Goal: Transaction & Acquisition: Purchase product/service

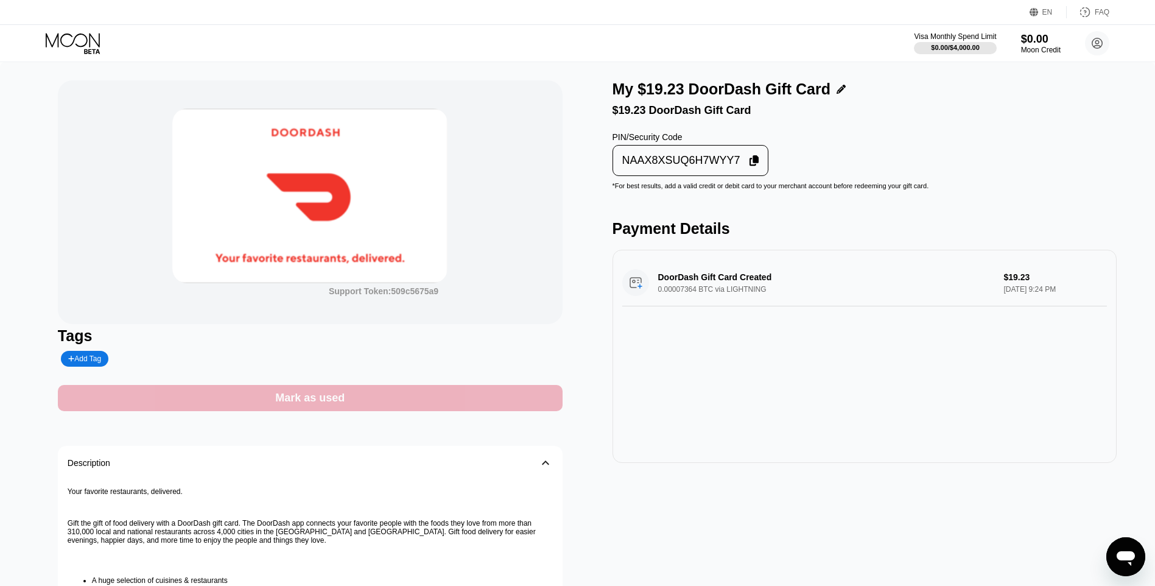
click at [459, 398] on div "Mark as used" at bounding box center [310, 398] width 505 height 26
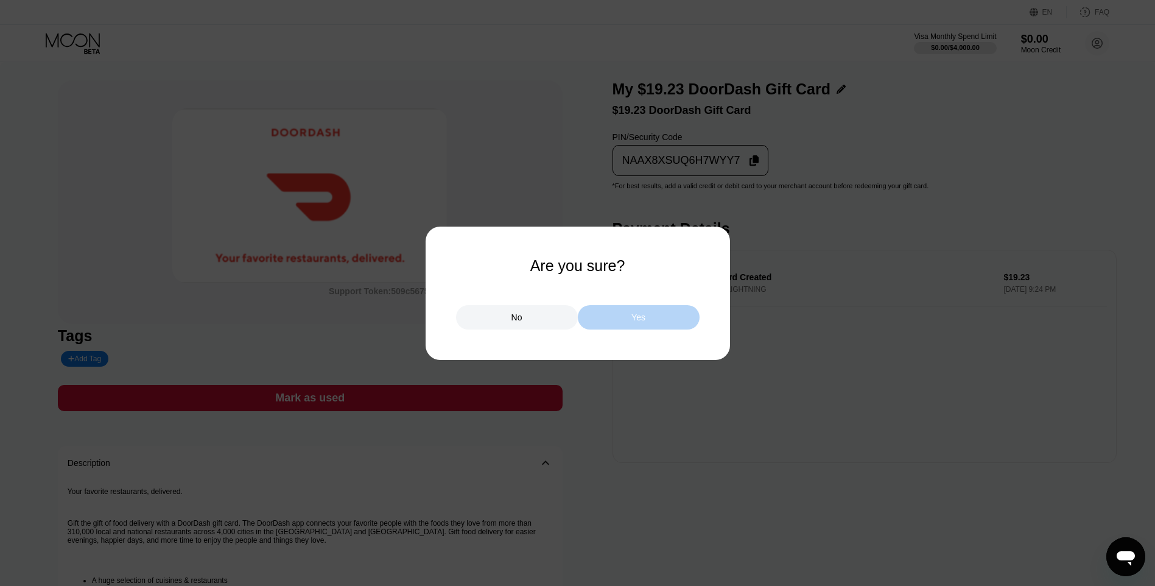
drag, startPoint x: 678, startPoint y: 320, endPoint x: 622, endPoint y: 292, distance: 62.6
click at [678, 321] on div "Yes" at bounding box center [639, 317] width 122 height 24
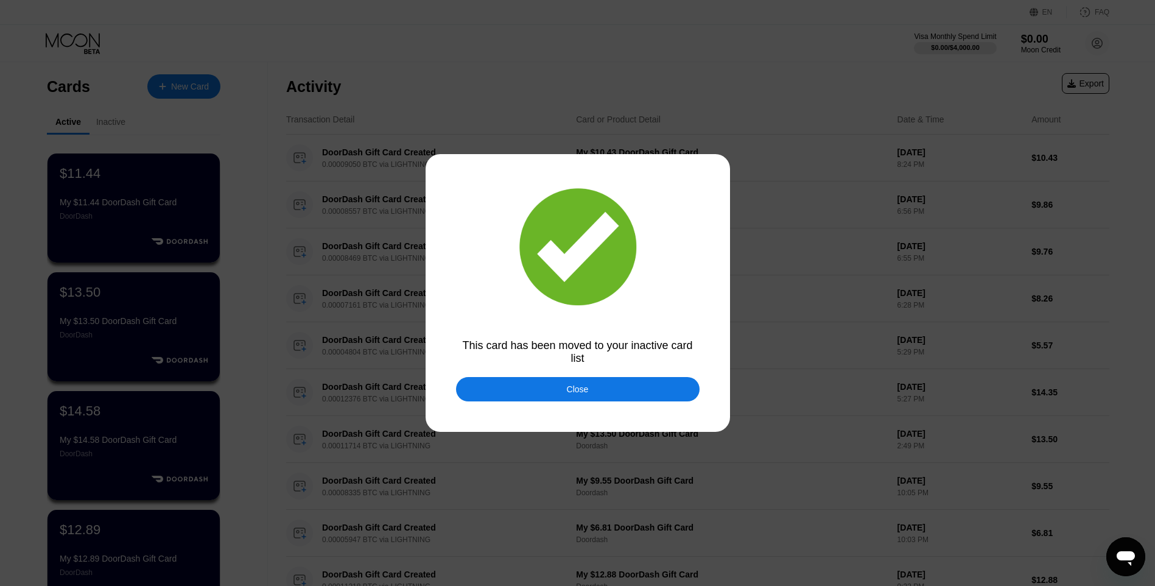
click at [515, 371] on div at bounding box center [582, 293] width 1164 height 586
click at [529, 385] on div "Close" at bounding box center [578, 389] width 244 height 24
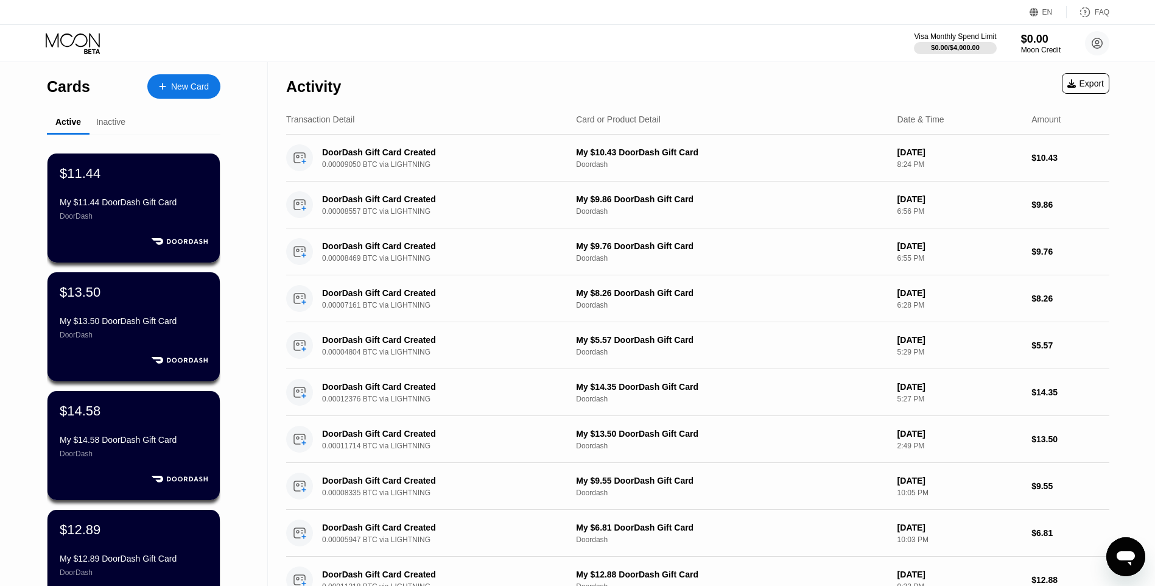
click at [194, 88] on div "New Card" at bounding box center [190, 87] width 38 height 10
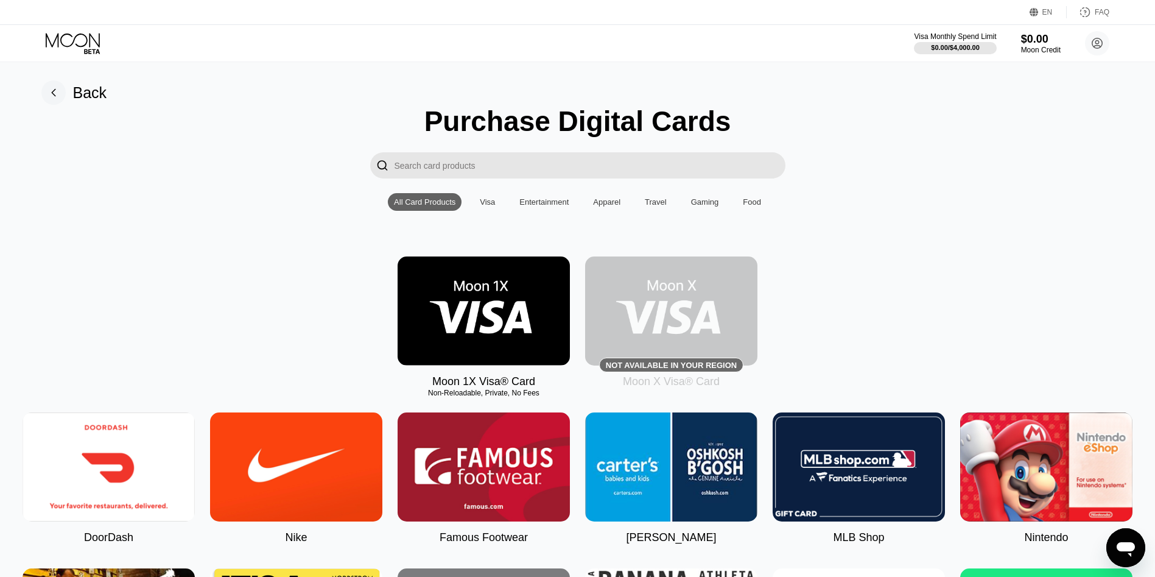
click at [152, 459] on img at bounding box center [109, 466] width 172 height 109
type input "0"
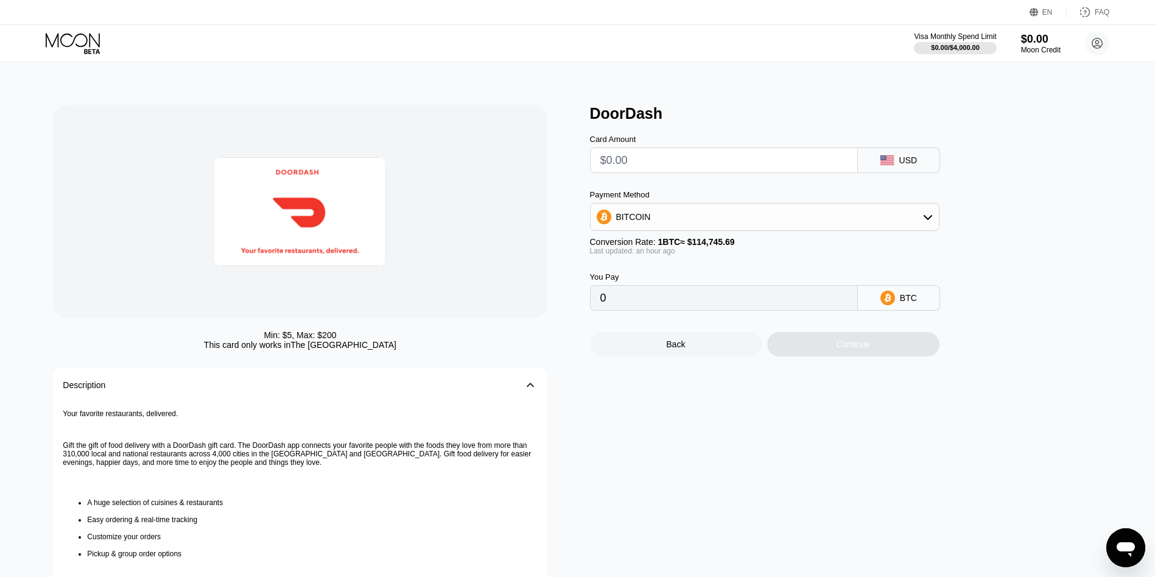
click at [661, 172] on input "text" at bounding box center [723, 160] width 247 height 24
type input "$11"
type input "0.00009605"
type input "$11.46"
type input "0.00010007"
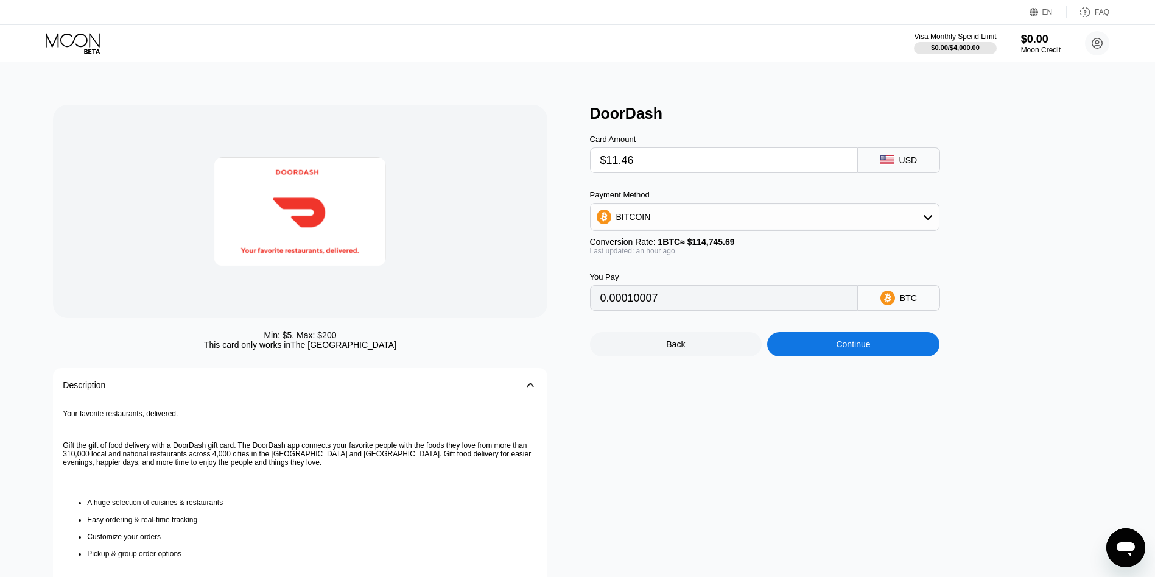
type input "$11.46"
click at [819, 344] on div "Continue" at bounding box center [853, 344] width 172 height 24
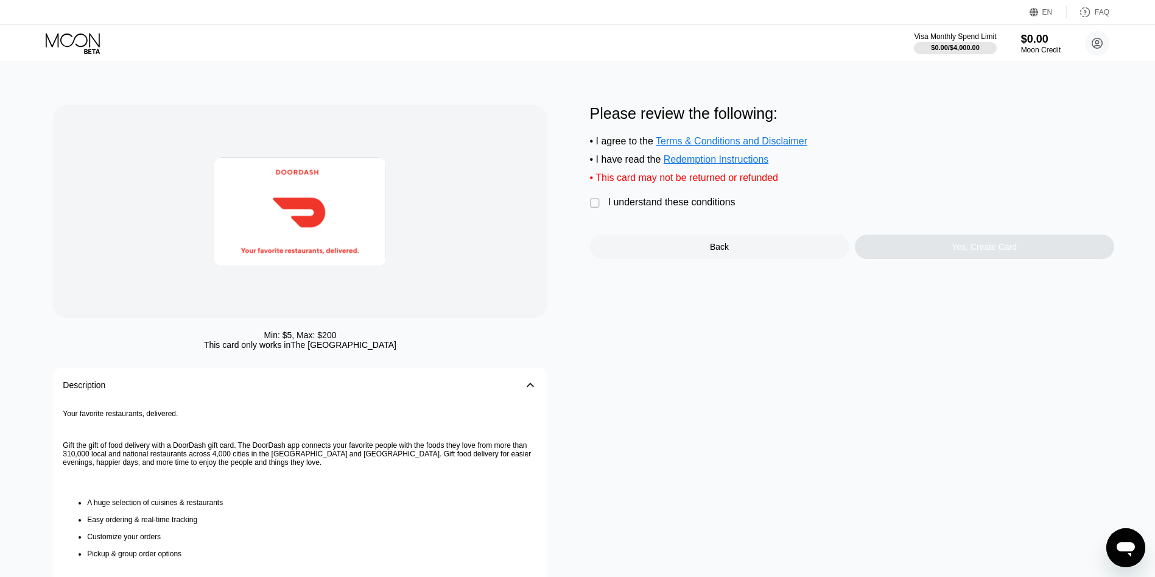
drag, startPoint x: 692, startPoint y: 219, endPoint x: 714, endPoint y: 221, distance: 22.0
click at [692, 220] on div "Please review the following: • I agree to the Terms & Conditions and Disclaimer…" at bounding box center [852, 182] width 524 height 154
click at [714, 220] on div "Please review the following: • I agree to the Terms & Conditions and Disclaimer…" at bounding box center [852, 182] width 524 height 154
click at [726, 208] on div "I understand these conditions" at bounding box center [671, 202] width 127 height 11
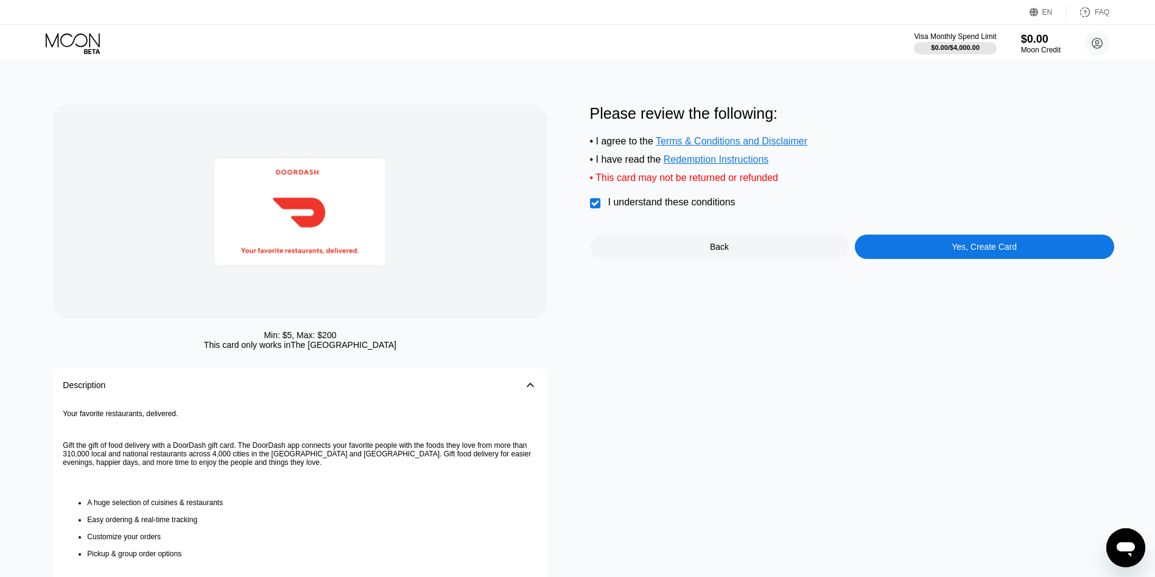
click at [929, 251] on div "Yes, Create Card" at bounding box center [984, 246] width 259 height 24
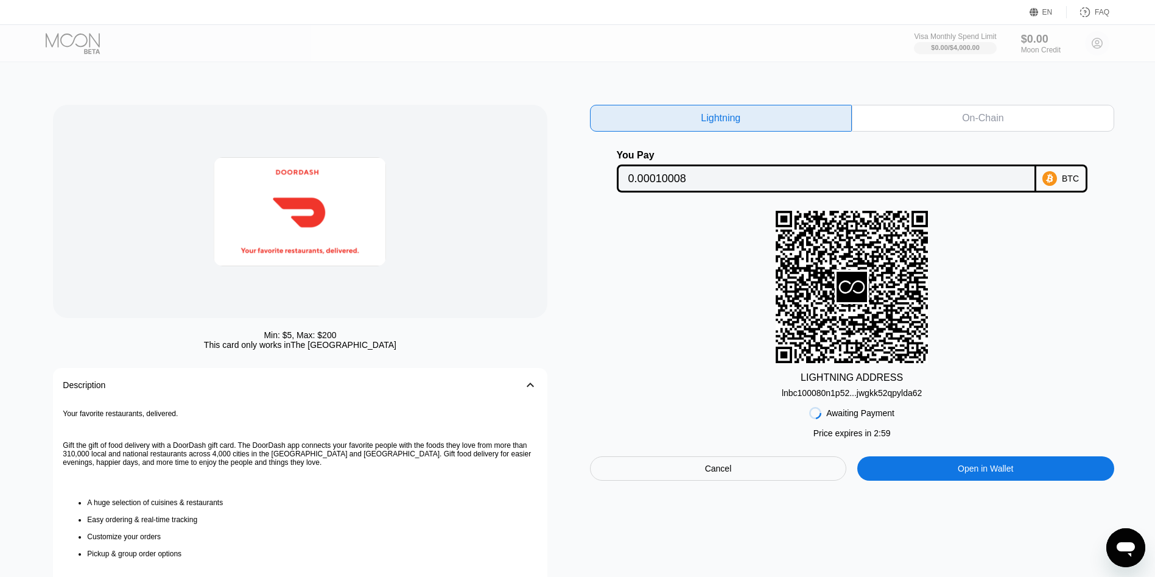
click at [906, 391] on div "lnbc100080n1p52...jwgkk52qpylda62" at bounding box center [852, 390] width 140 height 15
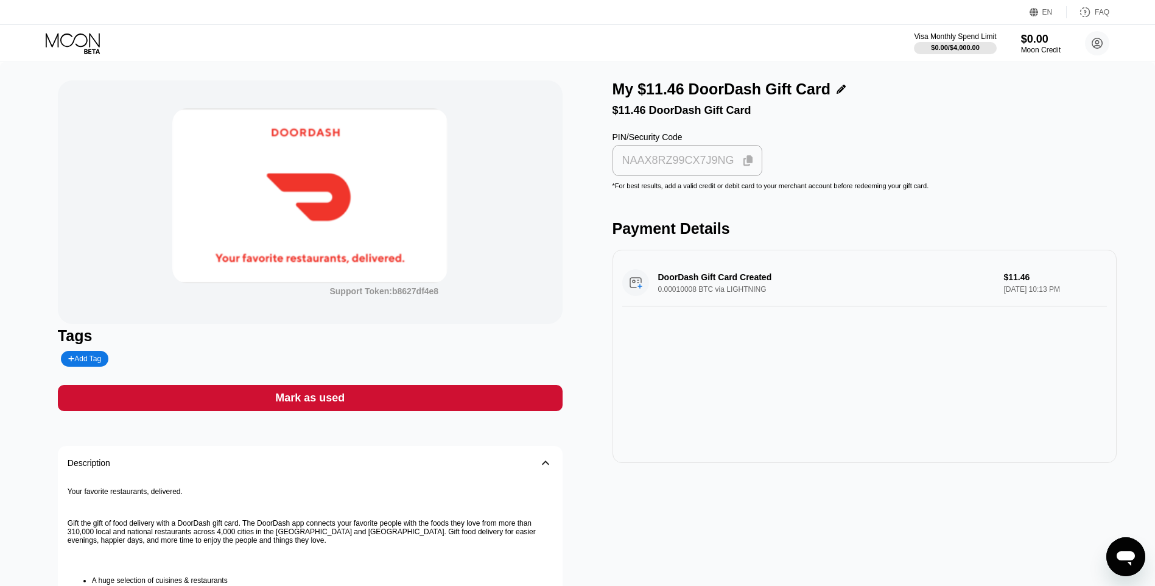
click at [675, 176] on div "NAAX8RZ99CX7J9NG" at bounding box center [688, 160] width 150 height 31
drag, startPoint x: 165, startPoint y: 174, endPoint x: 182, endPoint y: 156, distance: 25.0
click at [167, 171] on div "Support Token: b8627df4e8" at bounding box center [310, 202] width 505 height 244
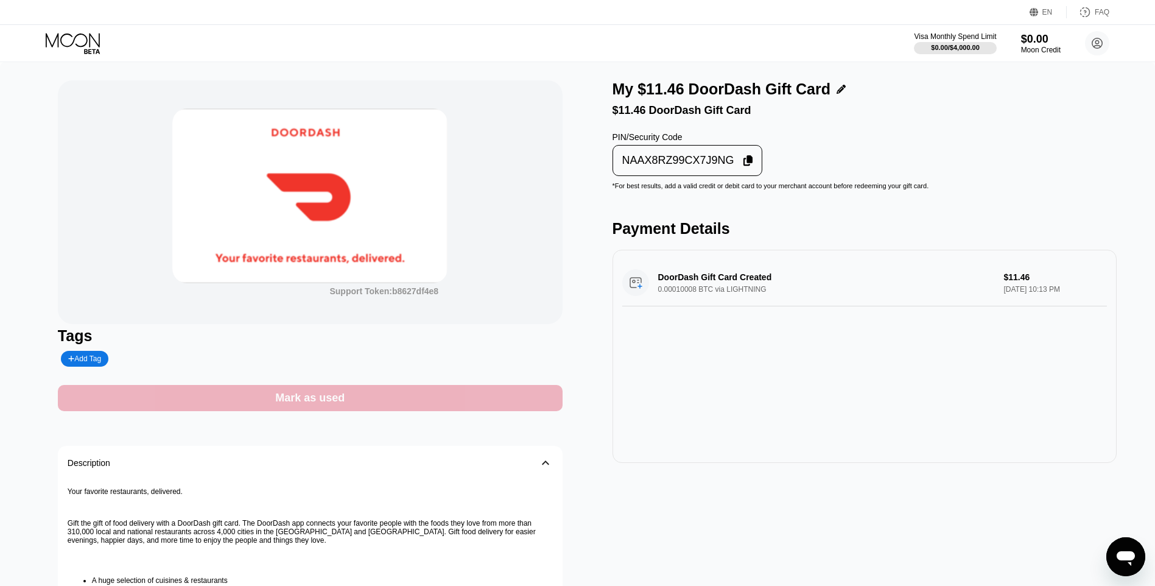
click at [486, 407] on div "Mark as used" at bounding box center [310, 398] width 505 height 26
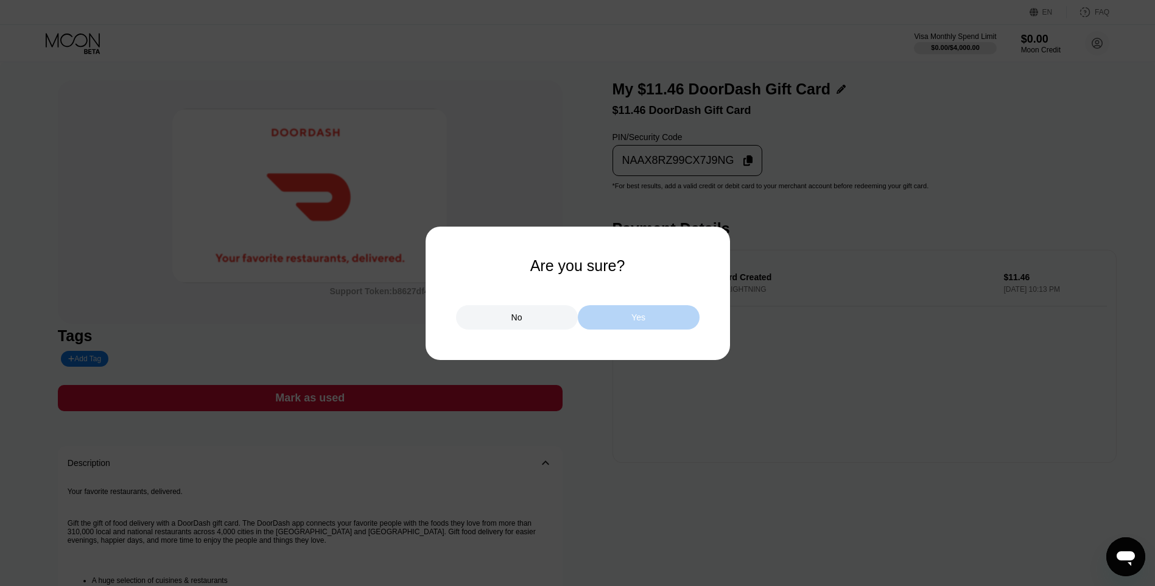
click at [663, 311] on div "Yes" at bounding box center [639, 317] width 122 height 24
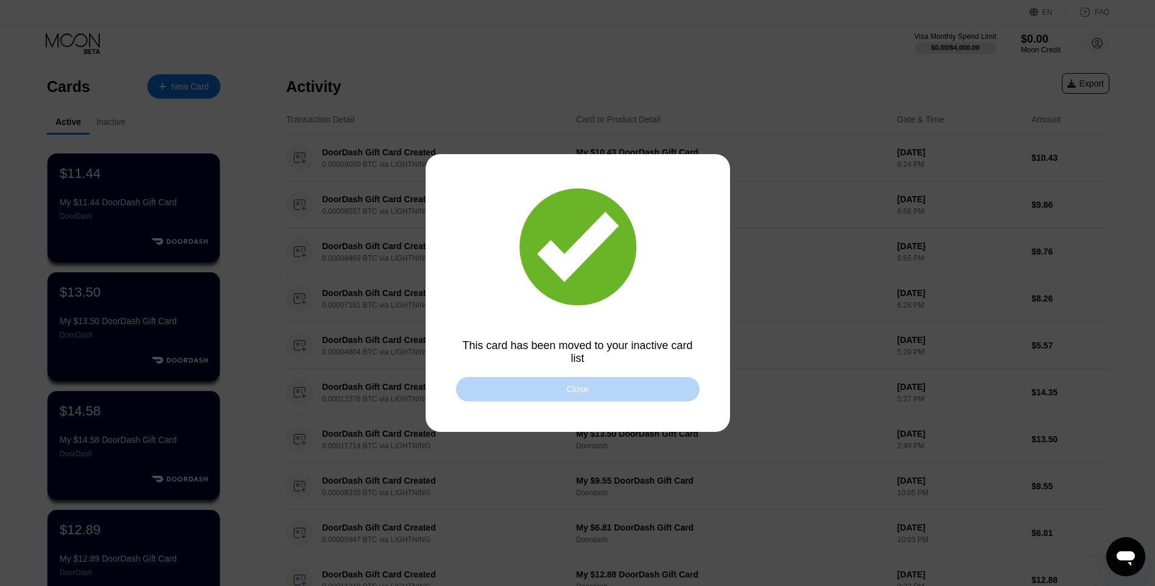
click at [550, 390] on div "Close" at bounding box center [578, 389] width 244 height 24
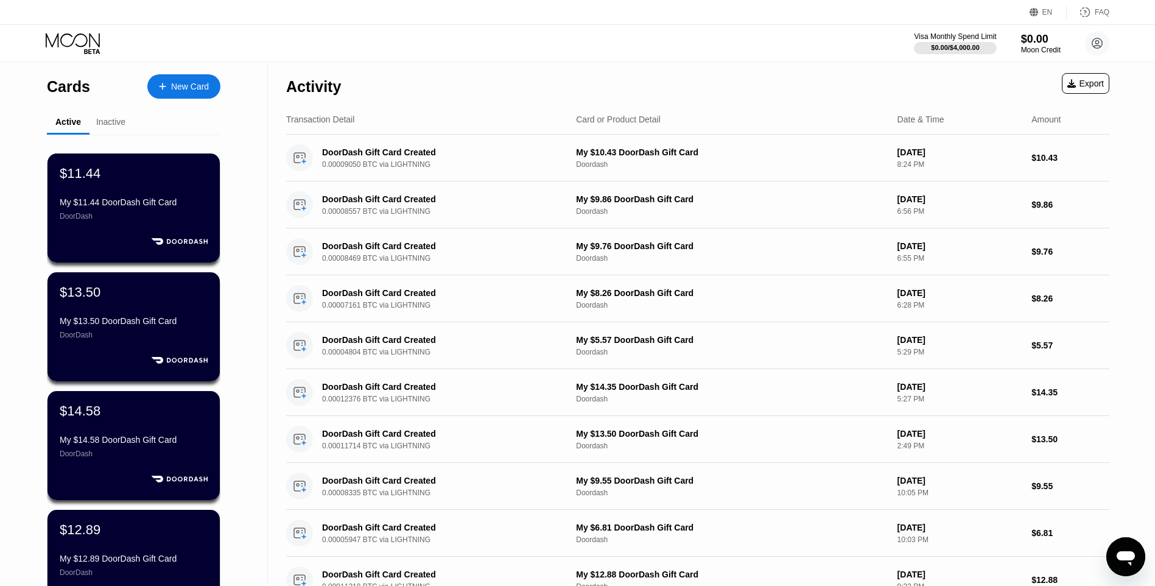
click at [172, 72] on div "Cards New Card" at bounding box center [134, 83] width 174 height 43
click at [183, 90] on div "New Card" at bounding box center [190, 87] width 38 height 10
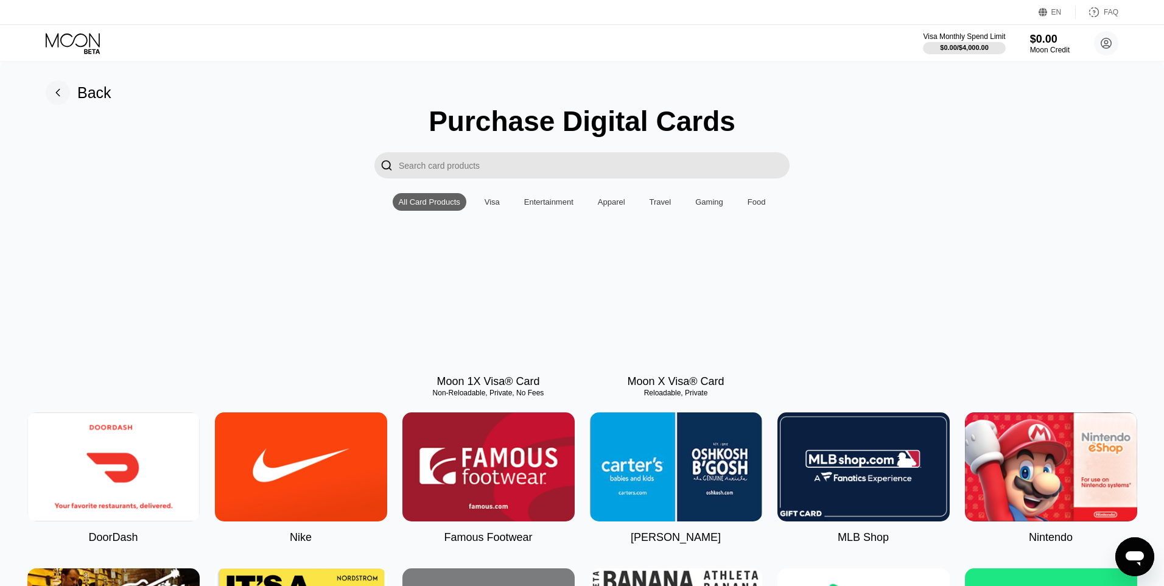
click at [118, 483] on img at bounding box center [113, 466] width 172 height 109
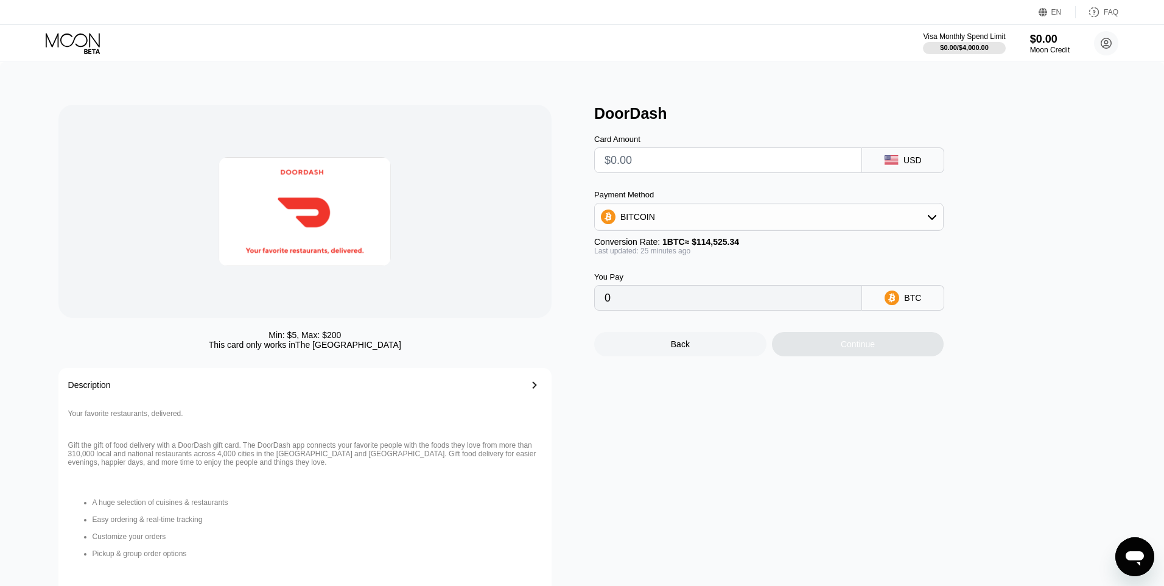
type input "0"
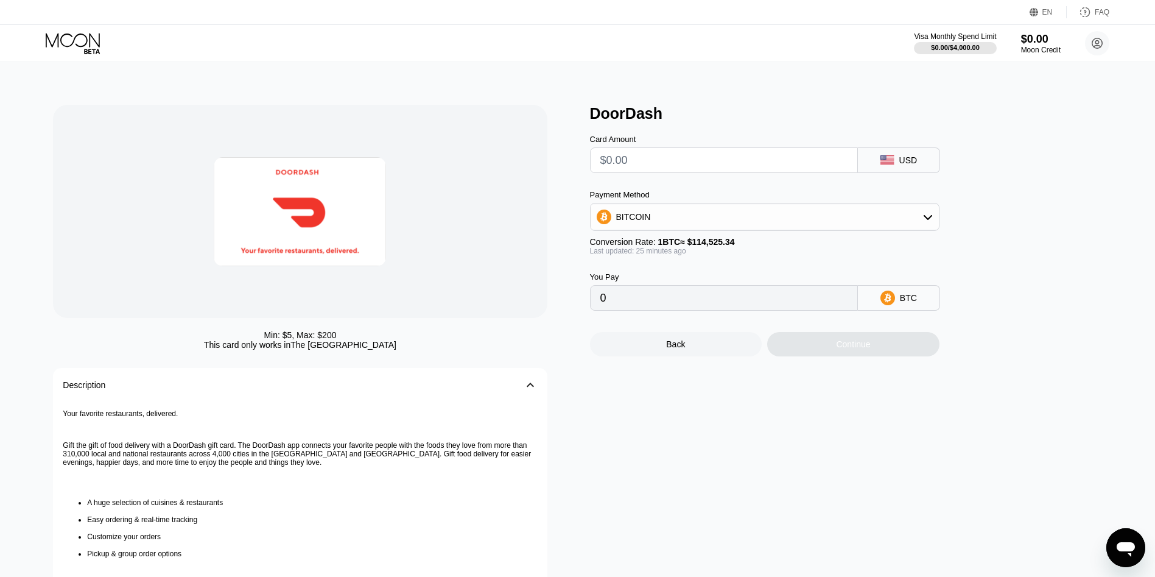
drag, startPoint x: 136, startPoint y: 264, endPoint x: 144, endPoint y: 264, distance: 7.9
click at [141, 264] on div at bounding box center [300, 211] width 494 height 213
click at [664, 163] on input "text" at bounding box center [723, 160] width 247 height 24
type input "$12.61"
type input "0.00011045"
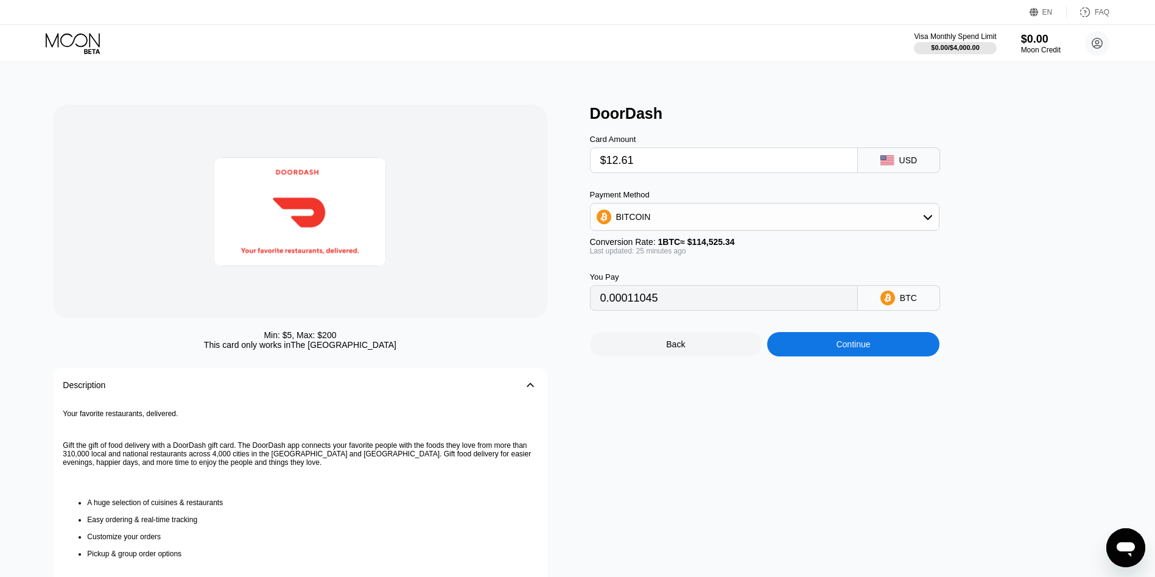
type input "$12.61"
click at [849, 349] on div "Continue" at bounding box center [853, 344] width 34 height 10
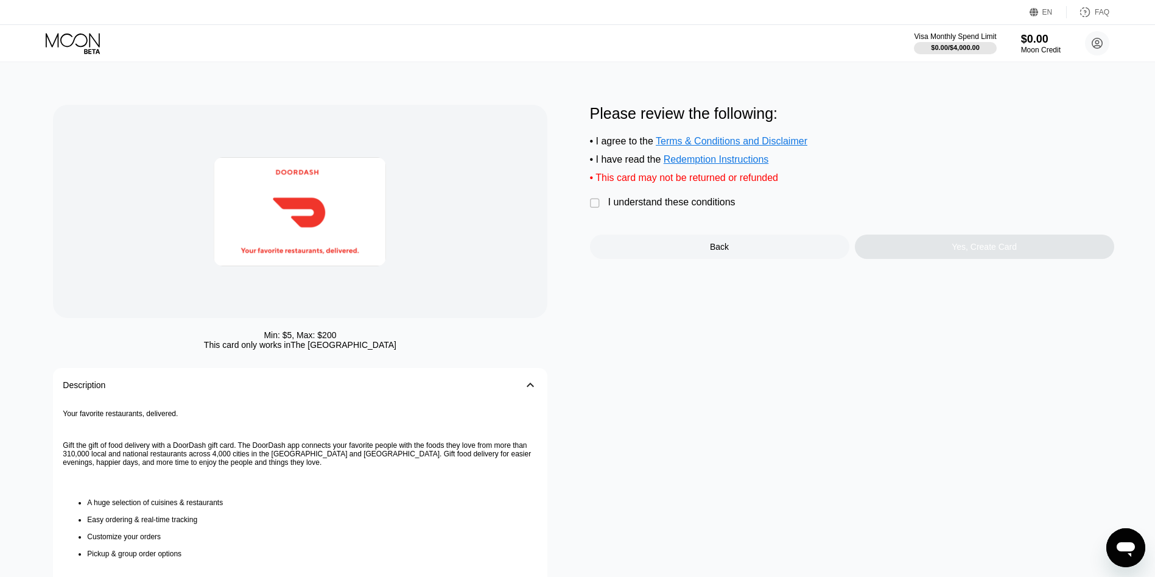
click at [667, 198] on div "Please review the following: • I agree to the Terms & Conditions and Disclaimer…" at bounding box center [852, 182] width 524 height 154
click at [703, 228] on div "Please review the following: • I agree to the Terms & Conditions and Disclaimer…" at bounding box center [852, 182] width 524 height 154
click at [704, 219] on div "Please review the following: • I agree to the Terms & Conditions and Disclaimer…" at bounding box center [852, 182] width 524 height 154
drag, startPoint x: 723, startPoint y: 213, endPoint x: 787, endPoint y: 217, distance: 64.1
click at [723, 208] on div "I understand these conditions" at bounding box center [671, 202] width 127 height 11
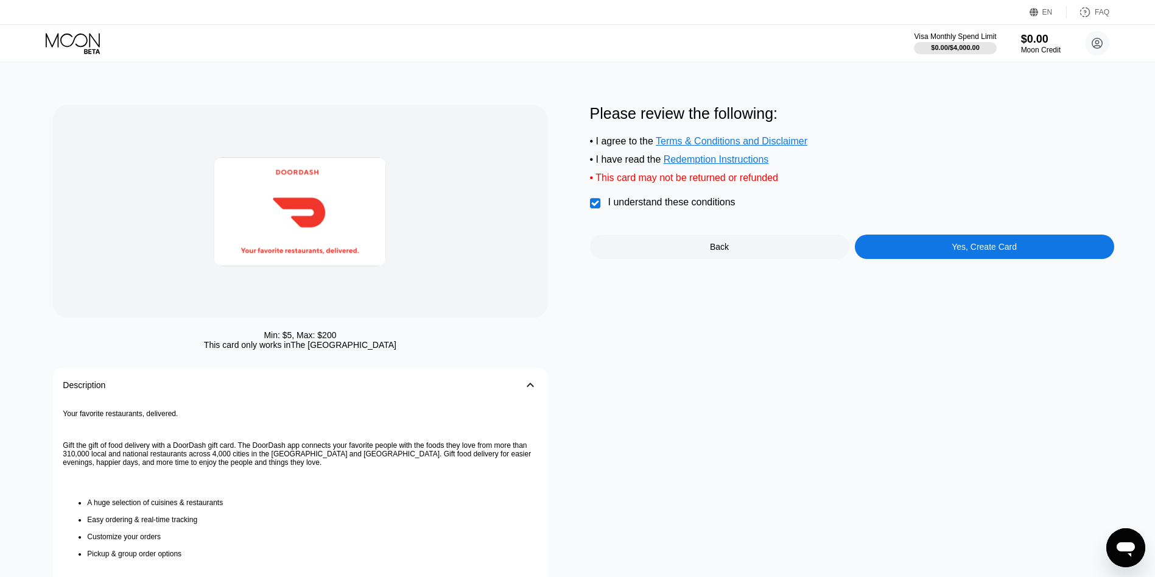
click at [969, 270] on div "Please review the following: • I agree to the Terms & Conditions and Disclaimer…" at bounding box center [852, 395] width 524 height 580
click at [973, 273] on div "Please review the following: • I agree to the Terms & Conditions and Disclaimer…" at bounding box center [852, 395] width 524 height 580
click at [988, 250] on div "Yes, Create Card" at bounding box center [984, 247] width 65 height 10
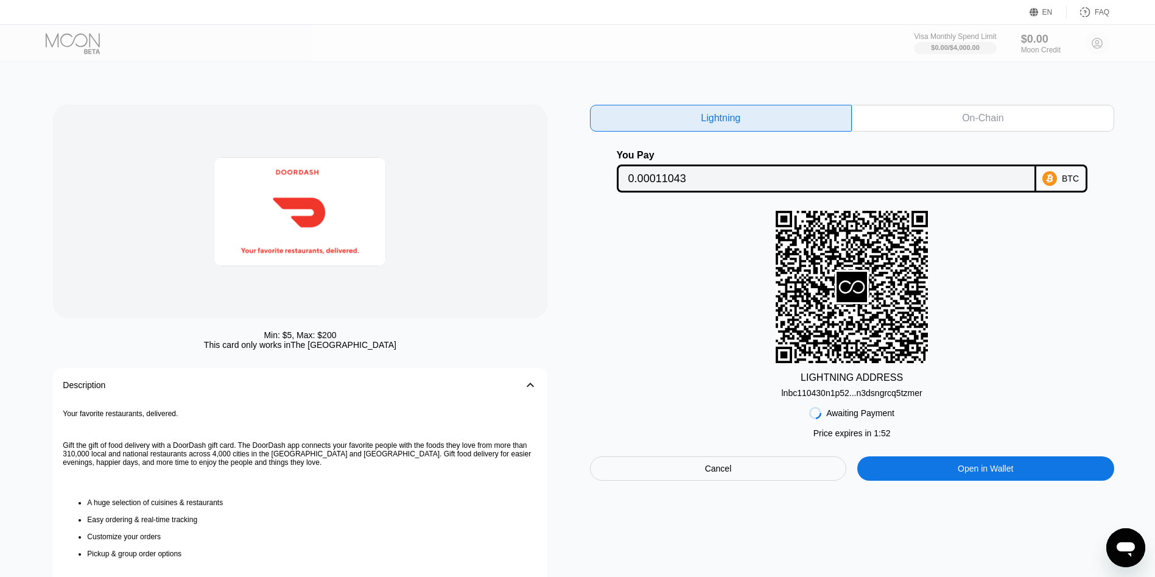
click at [907, 398] on div "lnbc110430n1p52...n3dsngrcq5tzmer" at bounding box center [851, 393] width 141 height 10
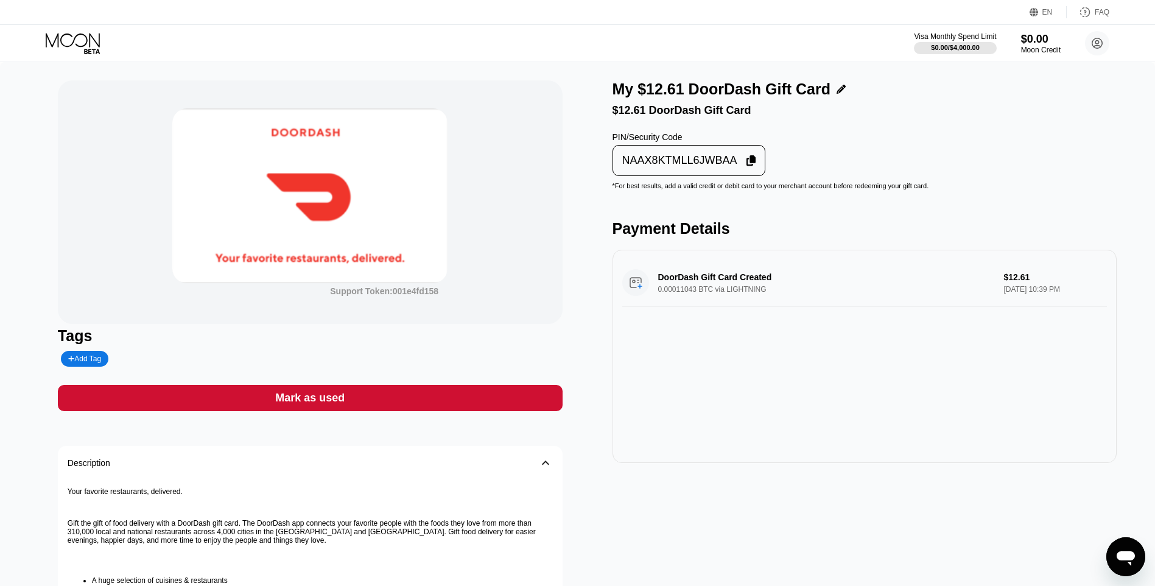
click at [714, 167] on div "NAAX8KTMLL6JWBAA" at bounding box center [679, 160] width 115 height 14
